Goal: Find specific page/section: Find specific page/section

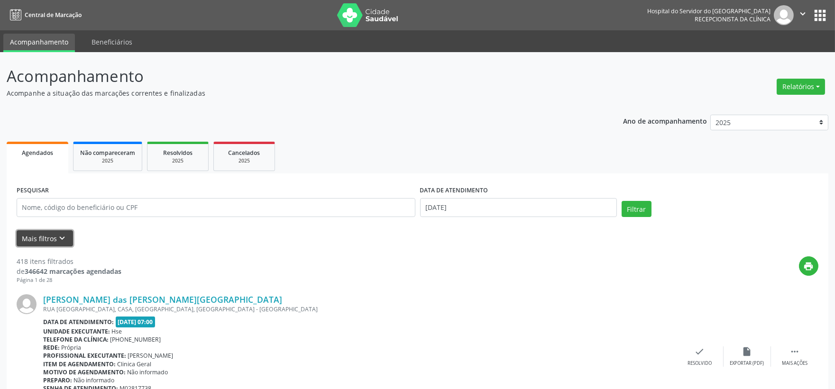
click at [54, 240] on button "Mais filtros keyboard_arrow_down" at bounding box center [45, 238] width 56 height 17
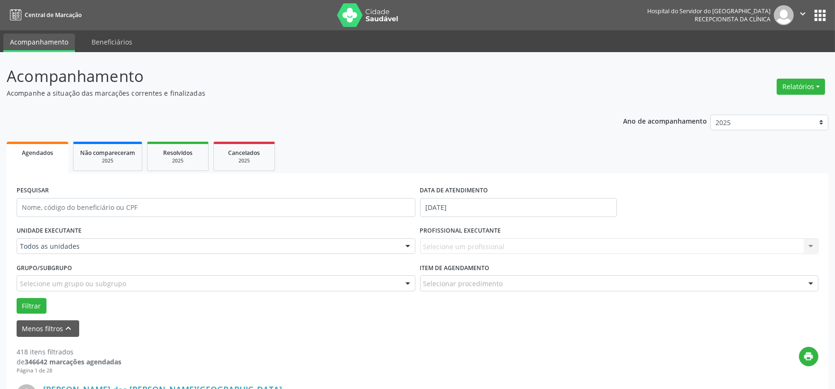
click at [62, 239] on div "Todos as unidades" at bounding box center [216, 247] width 399 height 16
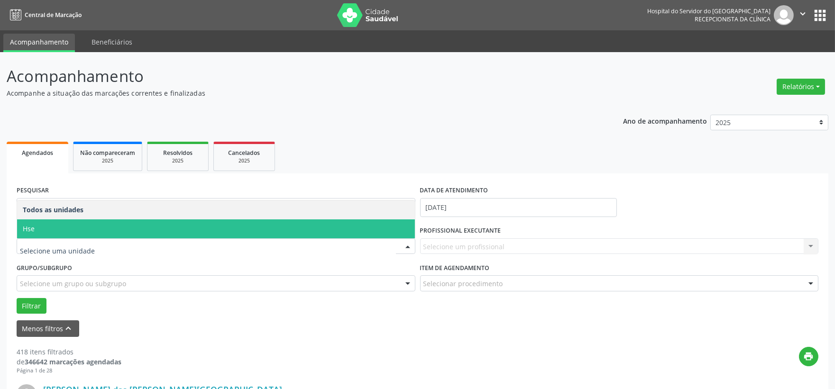
click at [41, 230] on span "Hse" at bounding box center [216, 229] width 398 height 19
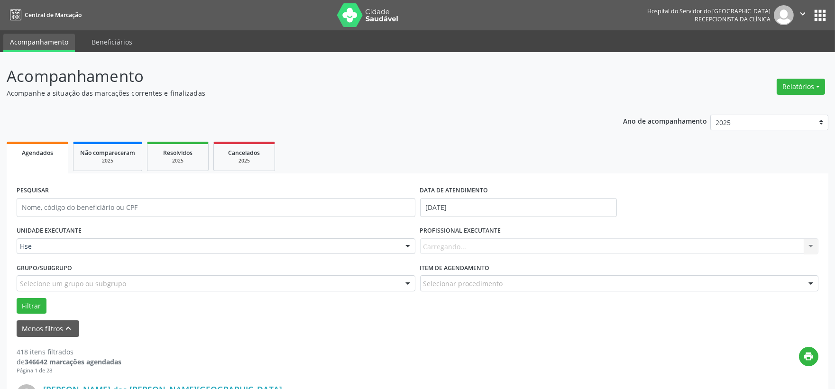
click at [495, 243] on div "Carregando... Nenhum resultado encontrado para: " " Não há nenhuma opção para s…" at bounding box center [619, 247] width 399 height 16
click at [494, 243] on div "Carregando... Nenhum resultado encontrado para: " " Não há nenhuma opção para s…" at bounding box center [619, 247] width 399 height 16
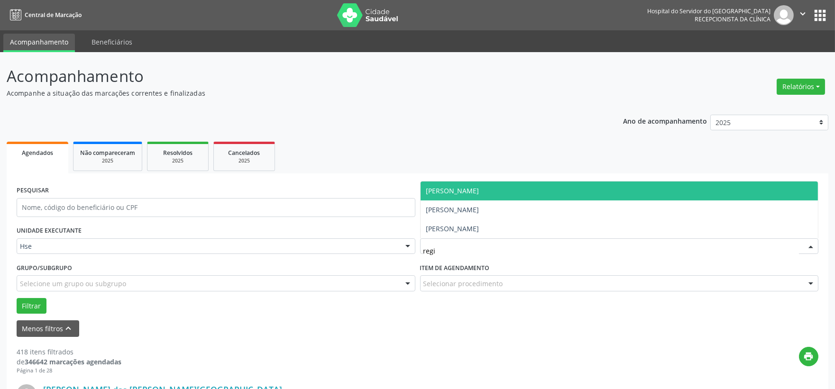
type input "regin"
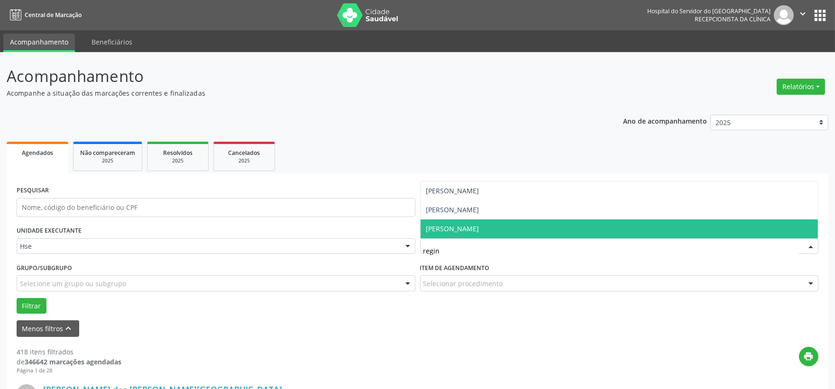
click at [479, 227] on span "[PERSON_NAME]" at bounding box center [452, 228] width 53 height 9
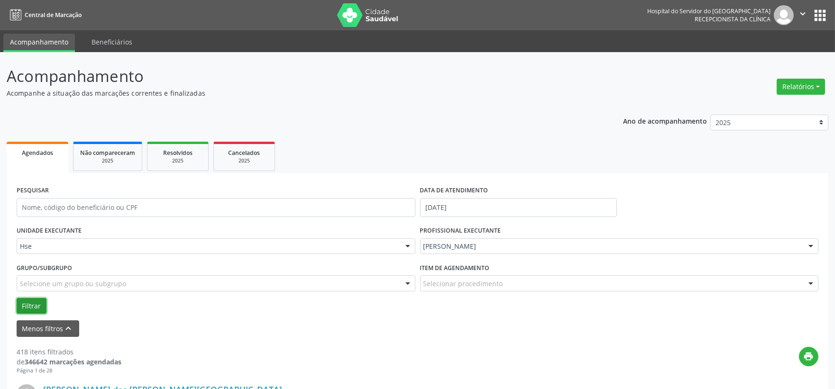
click at [28, 310] on button "Filtrar" at bounding box center [32, 306] width 30 height 16
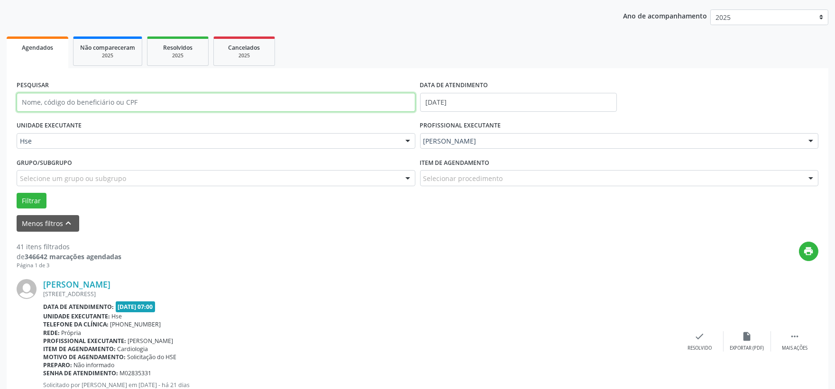
click at [234, 101] on input "text" at bounding box center [216, 102] width 399 height 19
click at [339, 275] on div "[PERSON_NAME] [STREET_ADDRESS] Data de atendimento: [DATE] 07:00 Unidade execut…" at bounding box center [418, 341] width 802 height 145
click at [125, 105] on input "text" at bounding box center [216, 102] width 399 height 19
click at [17, 193] on button "Filtrar" at bounding box center [32, 201] width 30 height 16
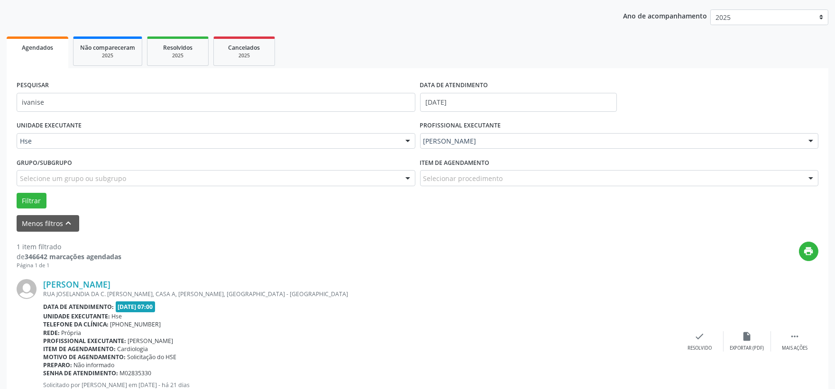
scroll to position [146, 0]
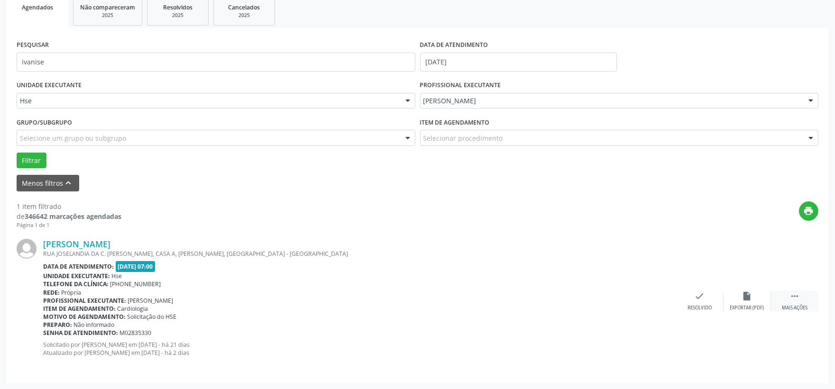
click at [786, 295] on div " Mais ações" at bounding box center [794, 301] width 47 height 20
click at [751, 300] on icon "alarm_off" at bounding box center [747, 296] width 10 height 10
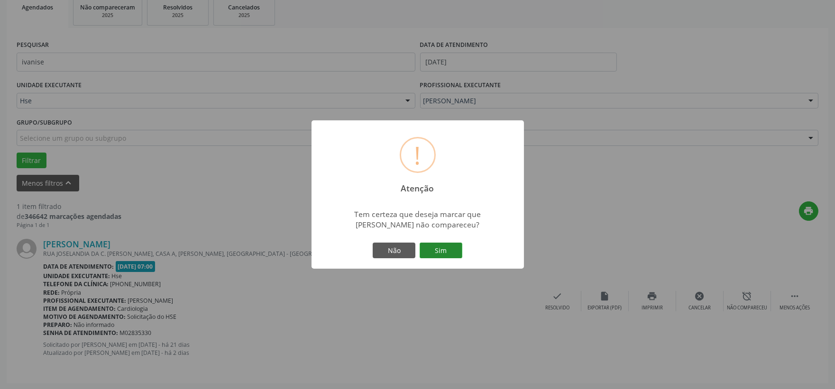
click at [444, 253] on button "Sim" at bounding box center [441, 251] width 43 height 16
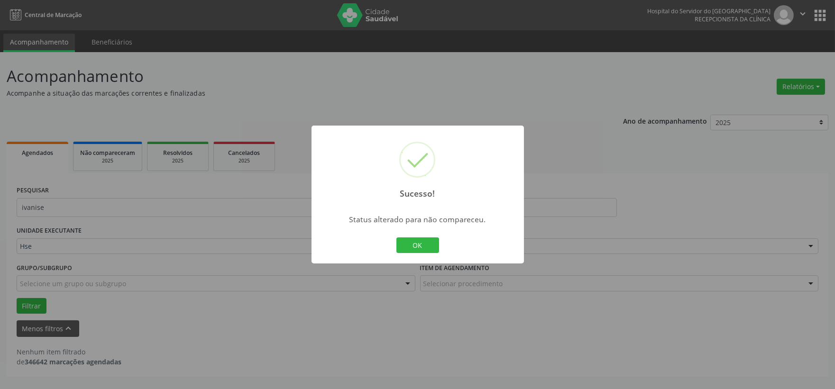
scroll to position [0, 0]
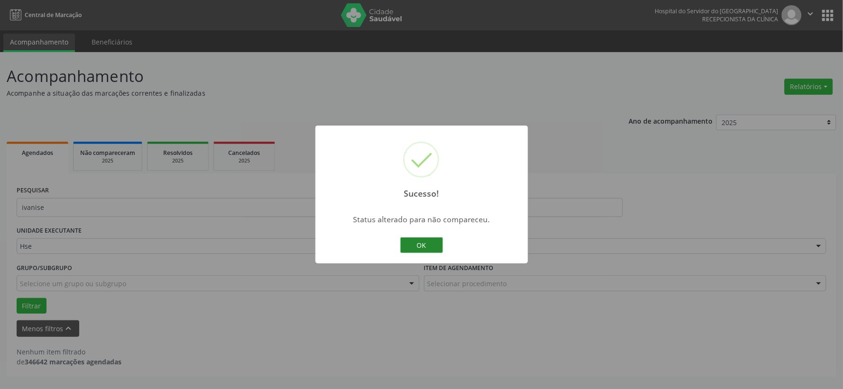
click at [414, 242] on button "OK" at bounding box center [421, 246] width 43 height 16
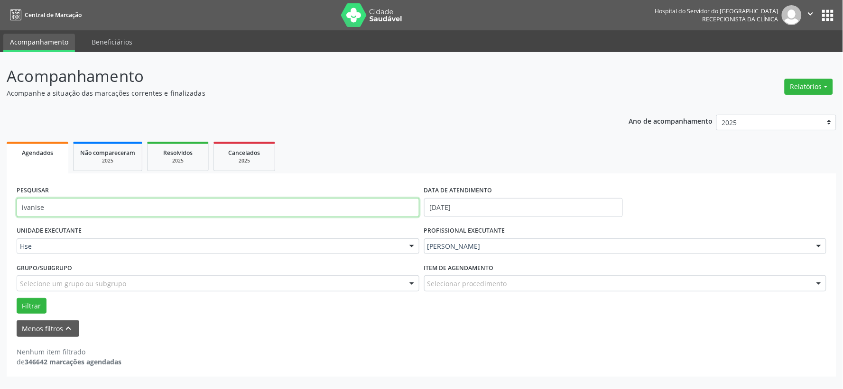
click at [231, 212] on input "ivanise" at bounding box center [218, 207] width 403 height 19
click at [17, 298] on button "Filtrar" at bounding box center [32, 306] width 30 height 16
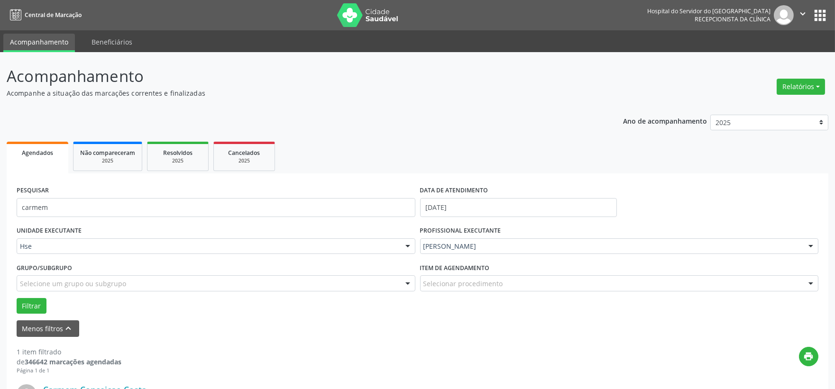
scroll to position [146, 0]
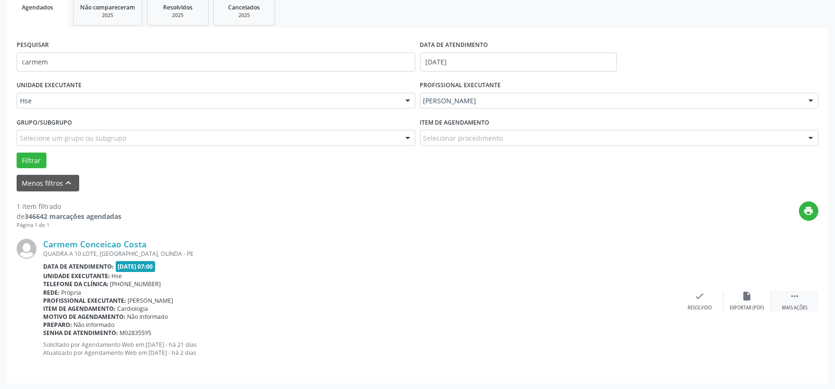
click at [796, 295] on icon "" at bounding box center [794, 296] width 10 height 10
click at [757, 299] on div "alarm_off Não compareceu" at bounding box center [747, 301] width 47 height 20
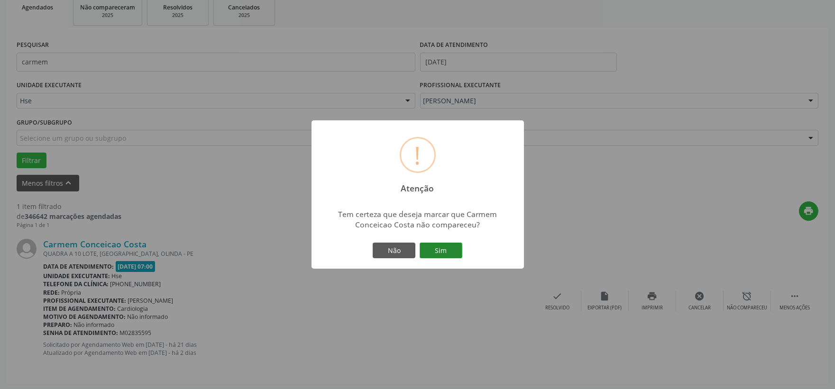
click at [456, 249] on button "Sim" at bounding box center [441, 251] width 43 height 16
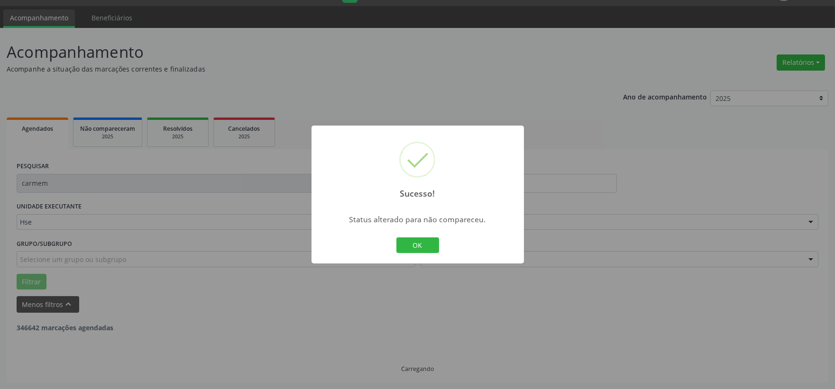
scroll to position [0, 0]
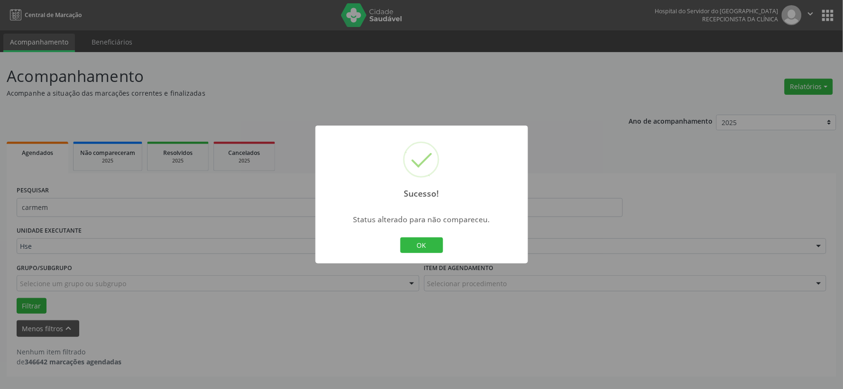
drag, startPoint x: 417, startPoint y: 236, endPoint x: 412, endPoint y: 236, distance: 5.7
click at [417, 236] on div "OK Cancel" at bounding box center [421, 246] width 47 height 20
click at [411, 242] on button "OK" at bounding box center [421, 246] width 43 height 16
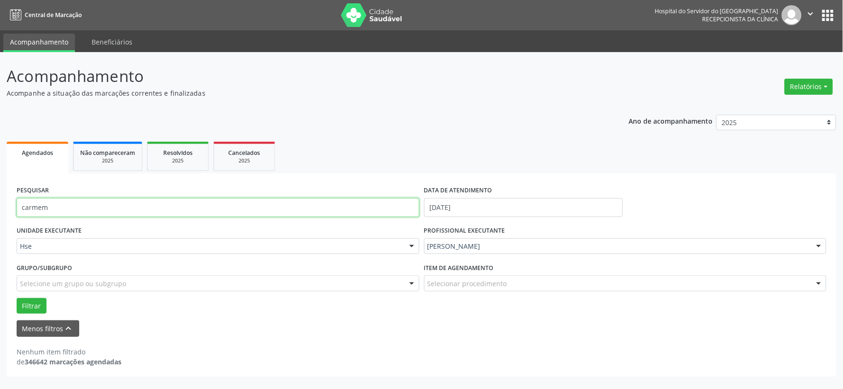
click at [350, 207] on input "carmem" at bounding box center [218, 207] width 403 height 19
click at [345, 207] on input "carmem" at bounding box center [218, 207] width 403 height 19
click at [344, 214] on input "carmem" at bounding box center [218, 207] width 403 height 19
click at [348, 214] on input "carmem" at bounding box center [218, 207] width 403 height 19
click at [348, 212] on input "carmem" at bounding box center [218, 207] width 403 height 19
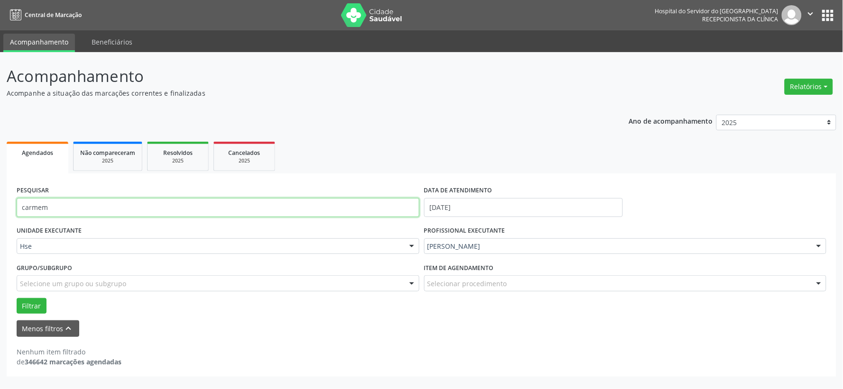
click at [348, 211] on input "carmem" at bounding box center [218, 207] width 403 height 19
click at [17, 298] on button "Filtrar" at bounding box center [32, 306] width 30 height 16
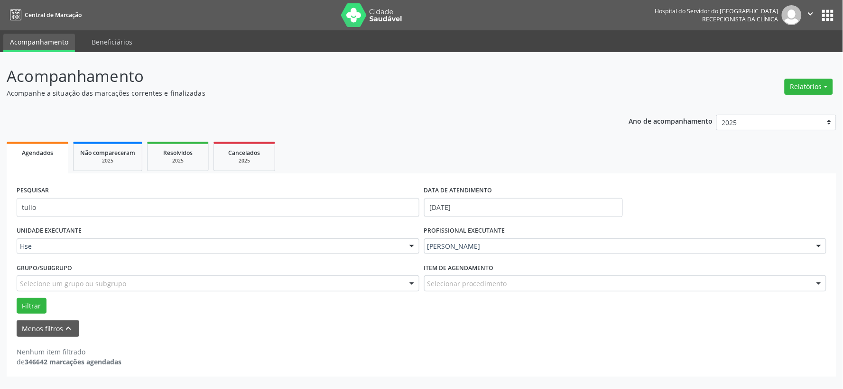
click at [339, 193] on div "PESQUISAR tulio" at bounding box center [217, 203] width 407 height 40
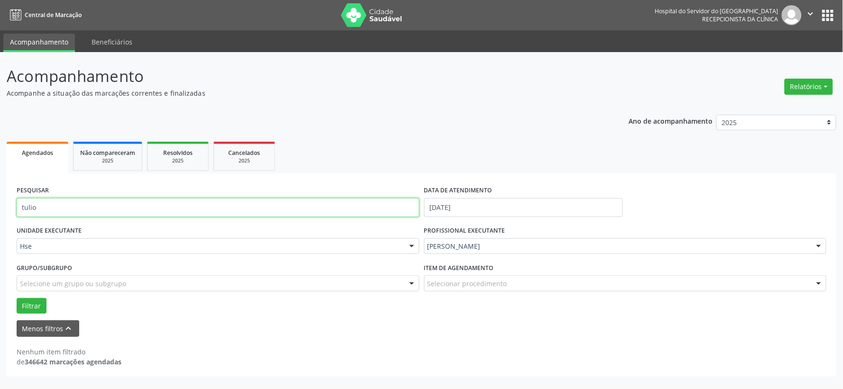
click at [338, 200] on input "tulio" at bounding box center [218, 207] width 403 height 19
click at [17, 298] on button "Filtrar" at bounding box center [32, 306] width 30 height 16
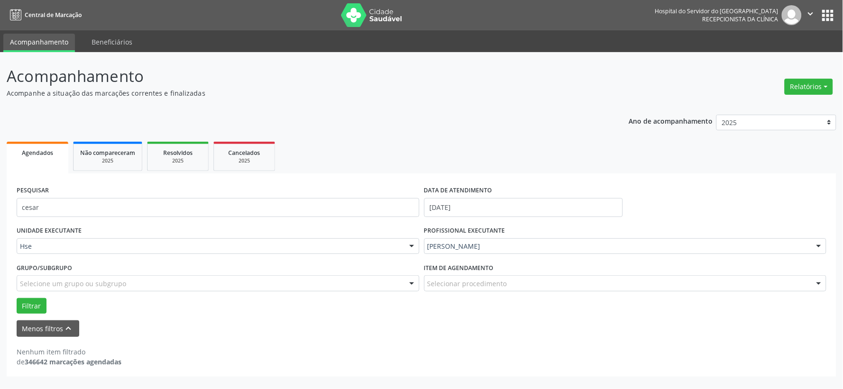
click at [347, 196] on div "PESQUISAR cesar" at bounding box center [217, 203] width 407 height 40
click at [348, 196] on div "PESQUISAR cesar" at bounding box center [217, 203] width 407 height 40
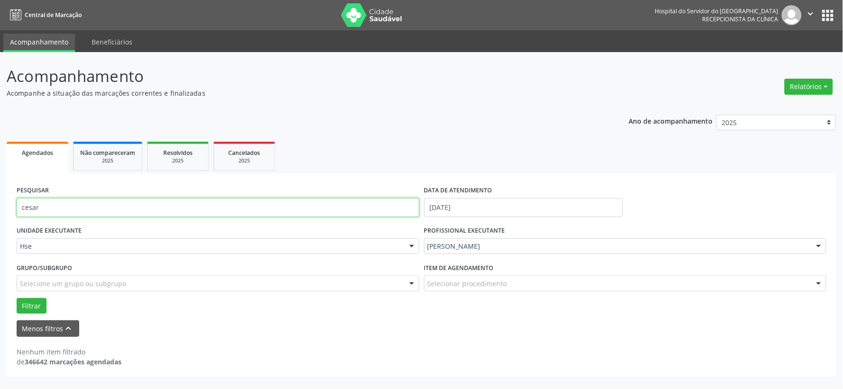
click at [342, 206] on input "cesar" at bounding box center [218, 207] width 403 height 19
type input "raiany"
click at [17, 298] on button "Filtrar" at bounding box center [32, 306] width 30 height 16
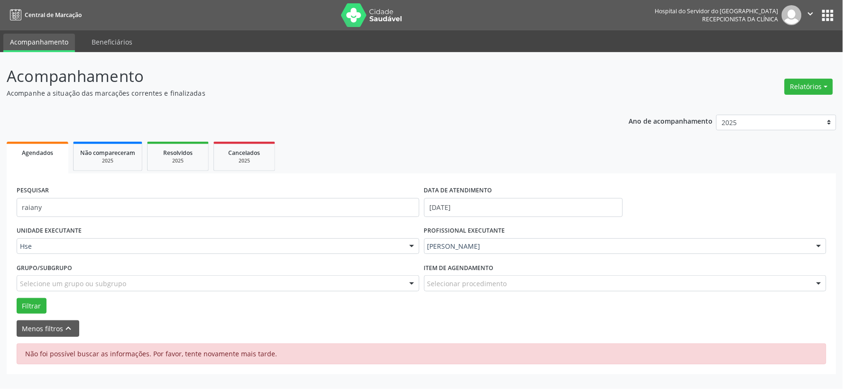
click at [369, 34] on ul "Acompanhamento Beneficiários" at bounding box center [421, 41] width 843 height 22
click at [358, 17] on img at bounding box center [372, 15] width 62 height 24
